Goal: Task Accomplishment & Management: Manage account settings

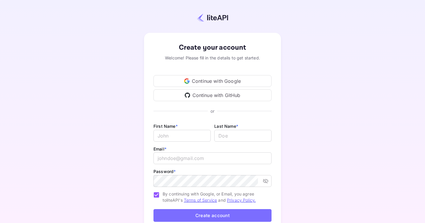
click at [203, 81] on div "Continue with Google" at bounding box center [213, 81] width 118 height 12
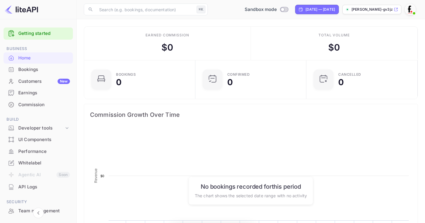
scroll to position [96, 108]
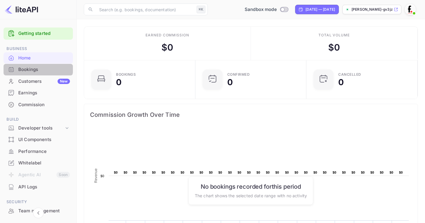
click at [38, 68] on div "Bookings" at bounding box center [44, 69] width 52 height 7
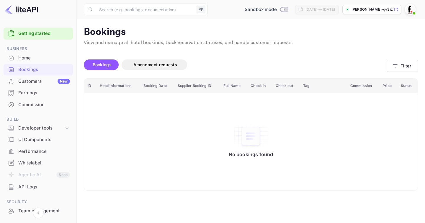
click at [40, 82] on div "Customers New" at bounding box center [44, 81] width 52 height 7
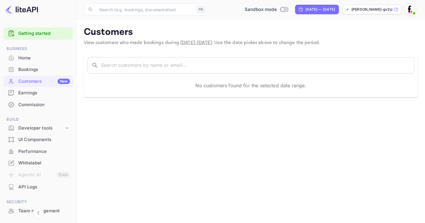
click at [36, 186] on div "API Logs" at bounding box center [44, 186] width 52 height 7
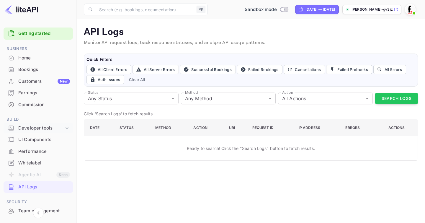
click at [64, 129] on icon at bounding box center [67, 128] width 6 height 6
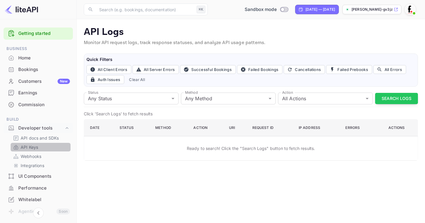
click at [42, 147] on link "API Keys" at bounding box center [40, 147] width 55 height 6
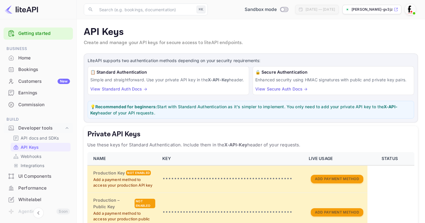
scroll to position [73, 0]
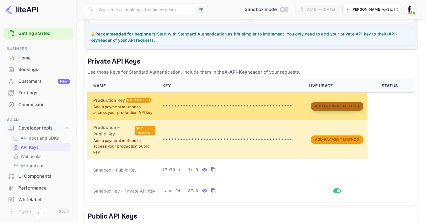
click at [326, 110] on button "Add Payment Method" at bounding box center [337, 106] width 53 height 9
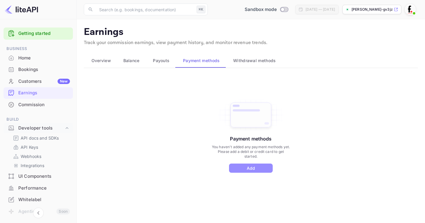
click at [256, 164] on button "Add" at bounding box center [251, 167] width 44 height 9
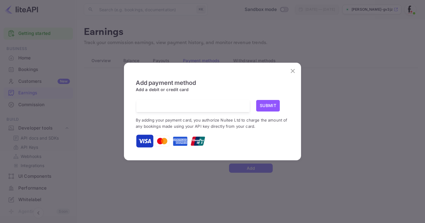
click at [213, 102] on div at bounding box center [195, 106] width 109 height 12
click at [283, 107] on div "Submit" at bounding box center [272, 106] width 33 height 12
click at [265, 107] on button "Submit" at bounding box center [268, 106] width 24 height 12
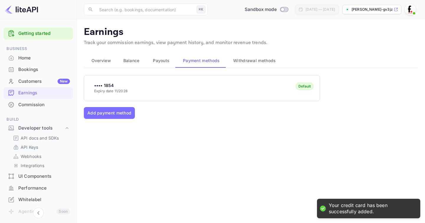
click at [34, 146] on p "API Keys" at bounding box center [29, 147] width 17 height 6
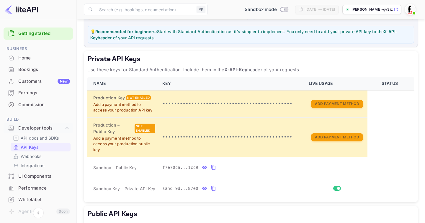
scroll to position [76, 0]
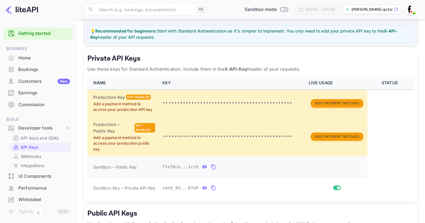
click at [205, 170] on icon "private api keys table" at bounding box center [204, 166] width 5 height 7
click at [271, 170] on icon "private api keys table" at bounding box center [269, 166] width 5 height 7
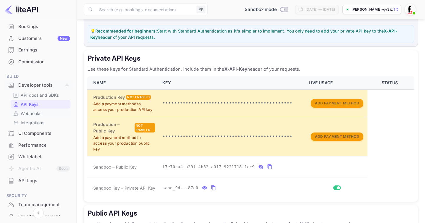
scroll to position [55, 0]
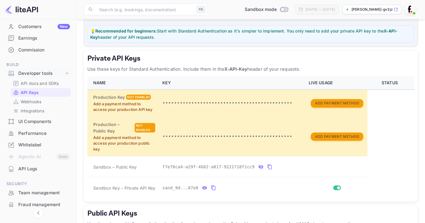
click at [40, 144] on div "Whitelabel" at bounding box center [44, 145] width 52 height 7
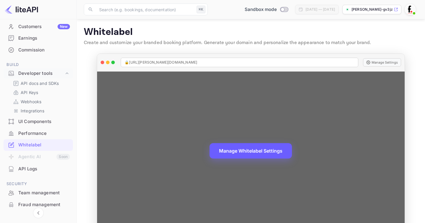
scroll to position [16, 0]
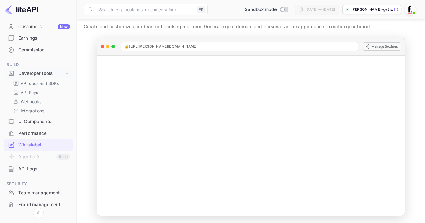
click at [397, 7] on div "[PERSON_NAME]-gv3jz..." at bounding box center [372, 9] width 59 height 9
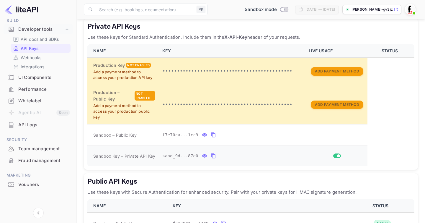
scroll to position [111, 0]
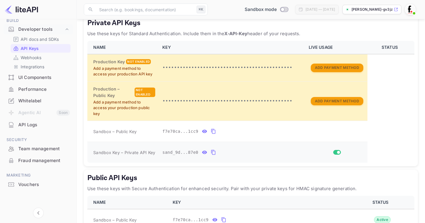
click at [206, 154] on icon "private api keys table" at bounding box center [204, 152] width 5 height 3
click at [281, 155] on icon "private api keys table" at bounding box center [283, 152] width 4 height 5
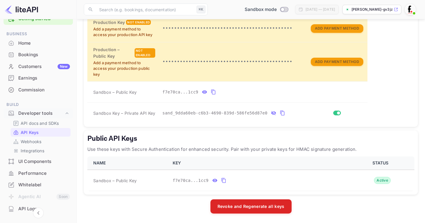
scroll to position [0, 0]
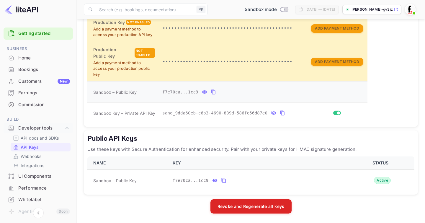
click at [215, 91] on icon "private api keys table" at bounding box center [213, 92] width 4 height 5
click at [285, 112] on icon "private api keys table" at bounding box center [282, 112] width 5 height 7
